Goal: Check status: Check status

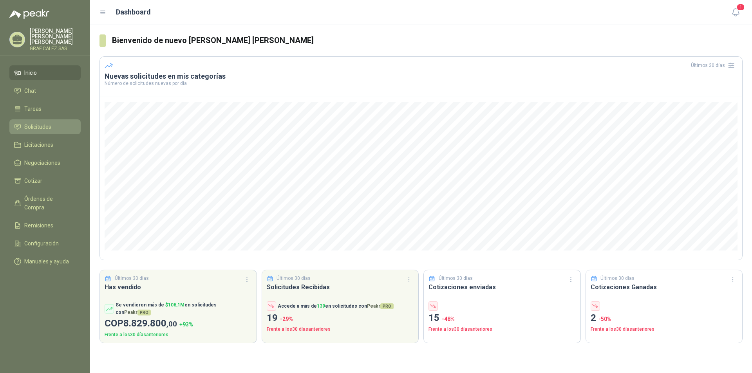
click at [33, 127] on span "Solicitudes" at bounding box center [37, 127] width 27 height 9
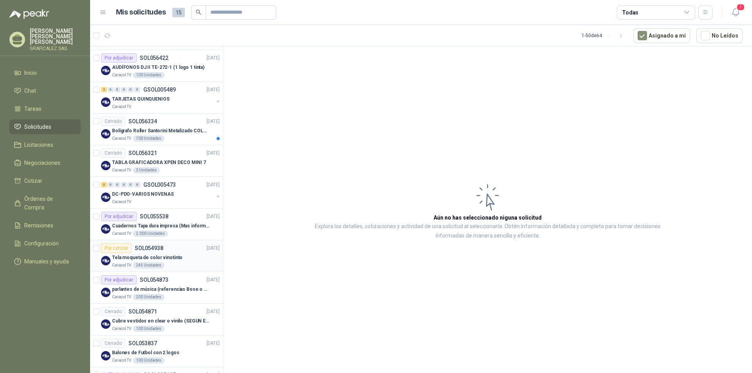
scroll to position [157, 0]
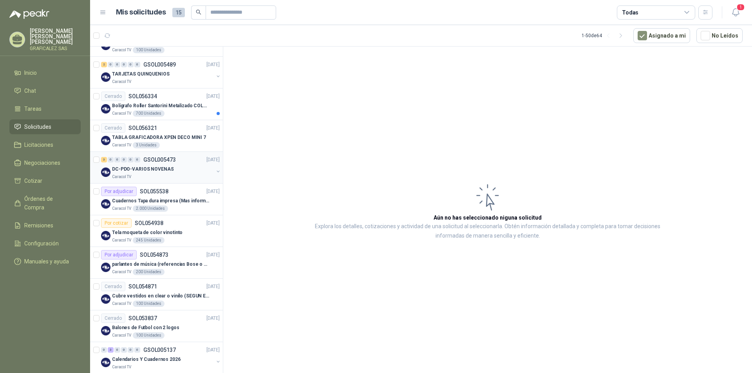
click at [188, 170] on div "DC-PDO-VARIOS NOVENAS" at bounding box center [162, 169] width 101 height 9
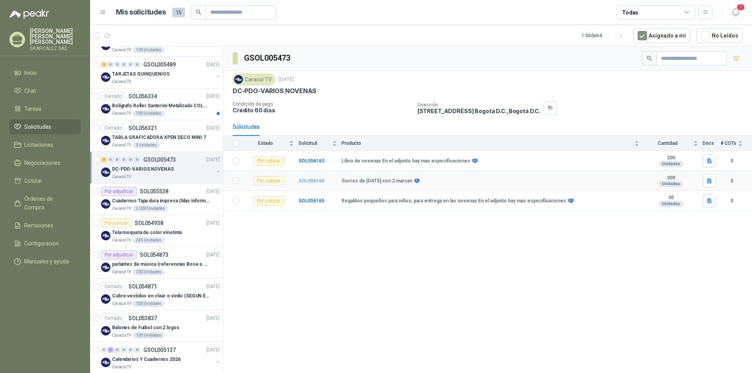
click at [313, 180] on b "SOL056164" at bounding box center [312, 180] width 26 height 5
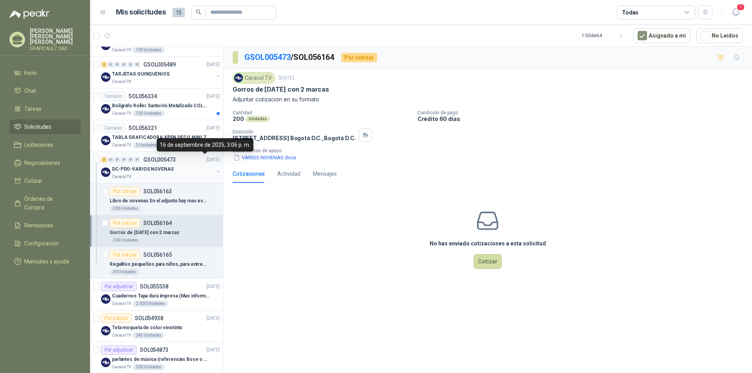
click at [198, 164] on div "3 0 0 0 0 0 GSOL005473 [DATE]" at bounding box center [161, 159] width 120 height 9
